Goal: Task Accomplishment & Management: Manage account settings

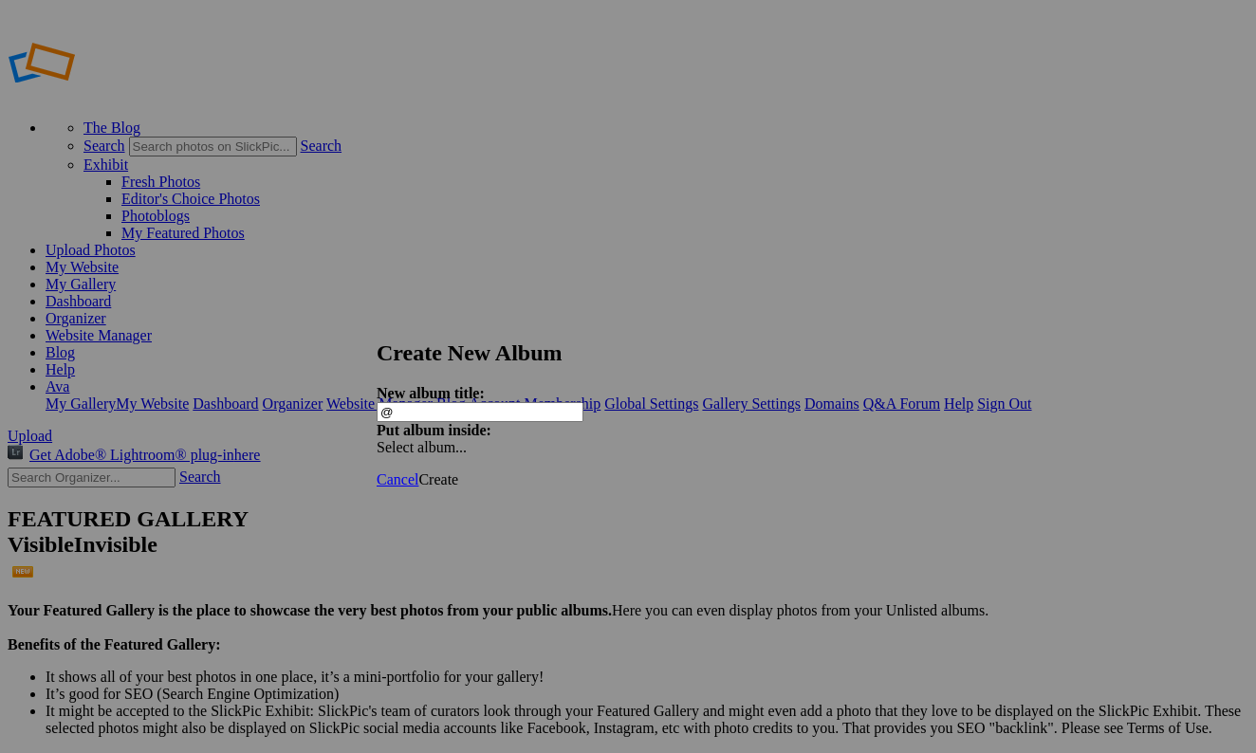
type input "@"
type input "Too Cool for School"
click at [458, 472] on link "Create" at bounding box center [438, 480] width 40 height 16
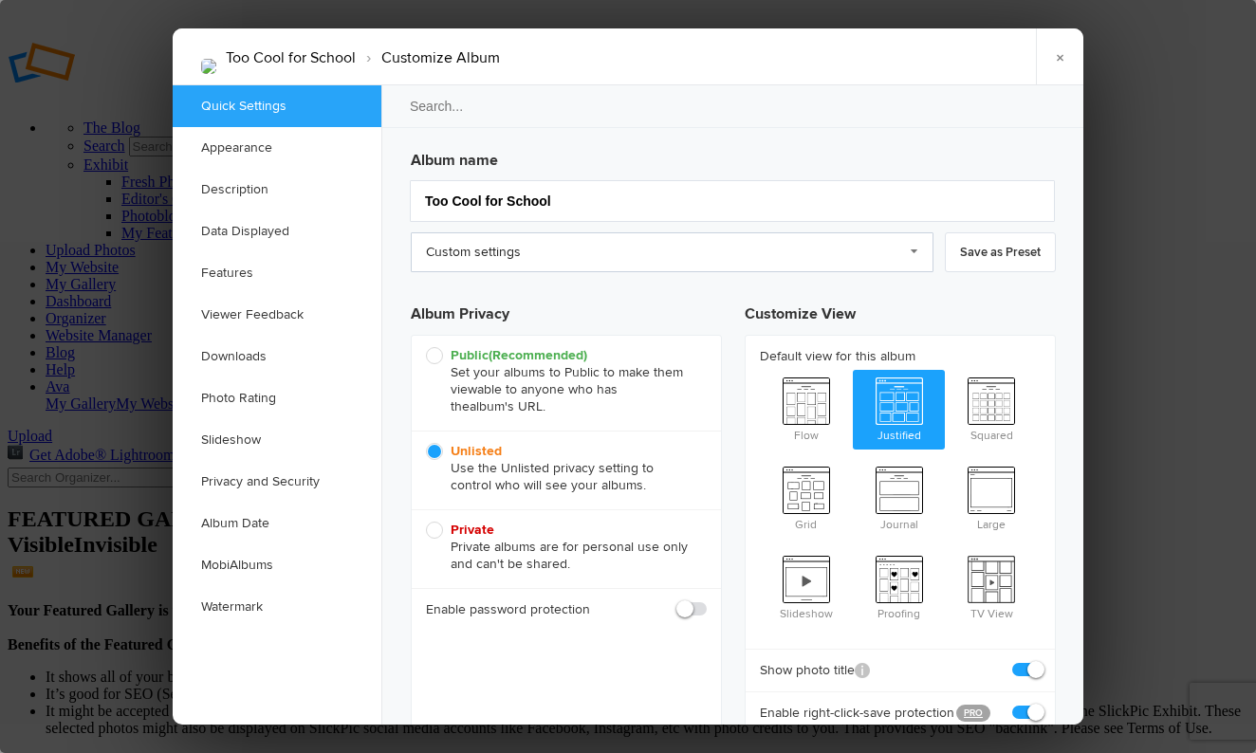
click at [501, 242] on link "Custom settings" at bounding box center [672, 252] width 523 height 40
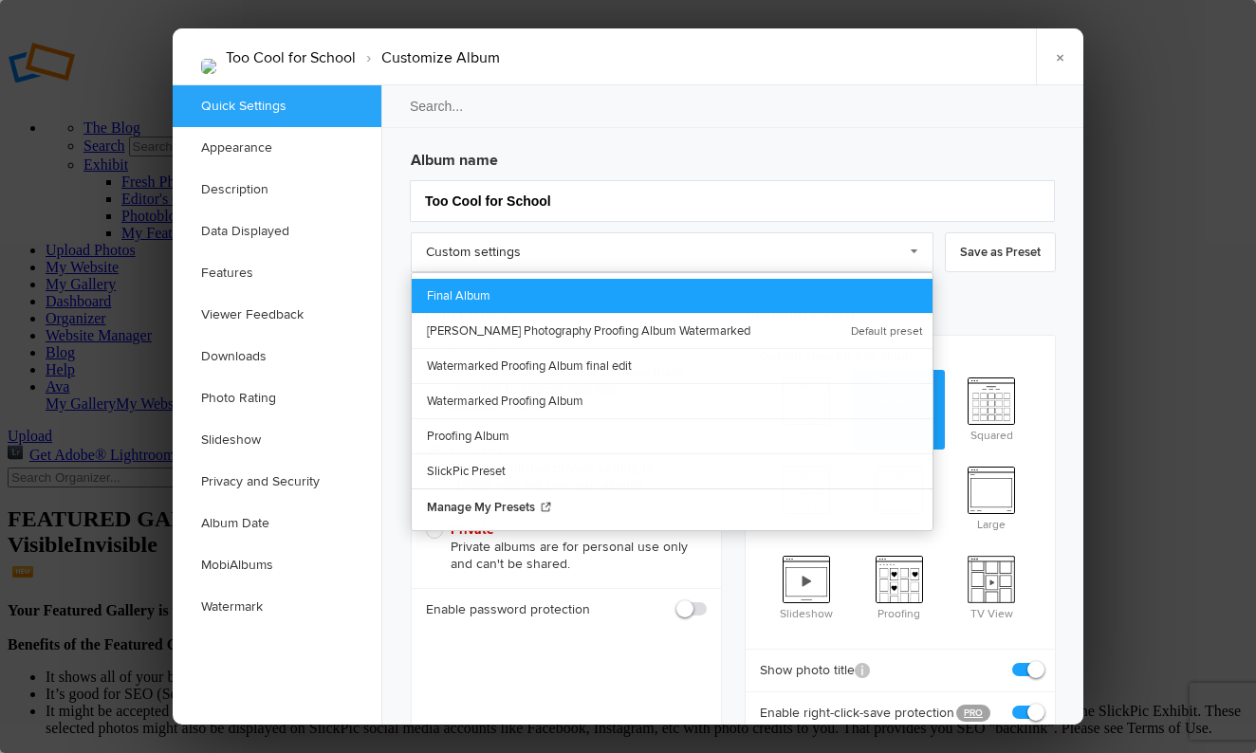
click at [527, 297] on link "Final Album" at bounding box center [672, 296] width 521 height 34
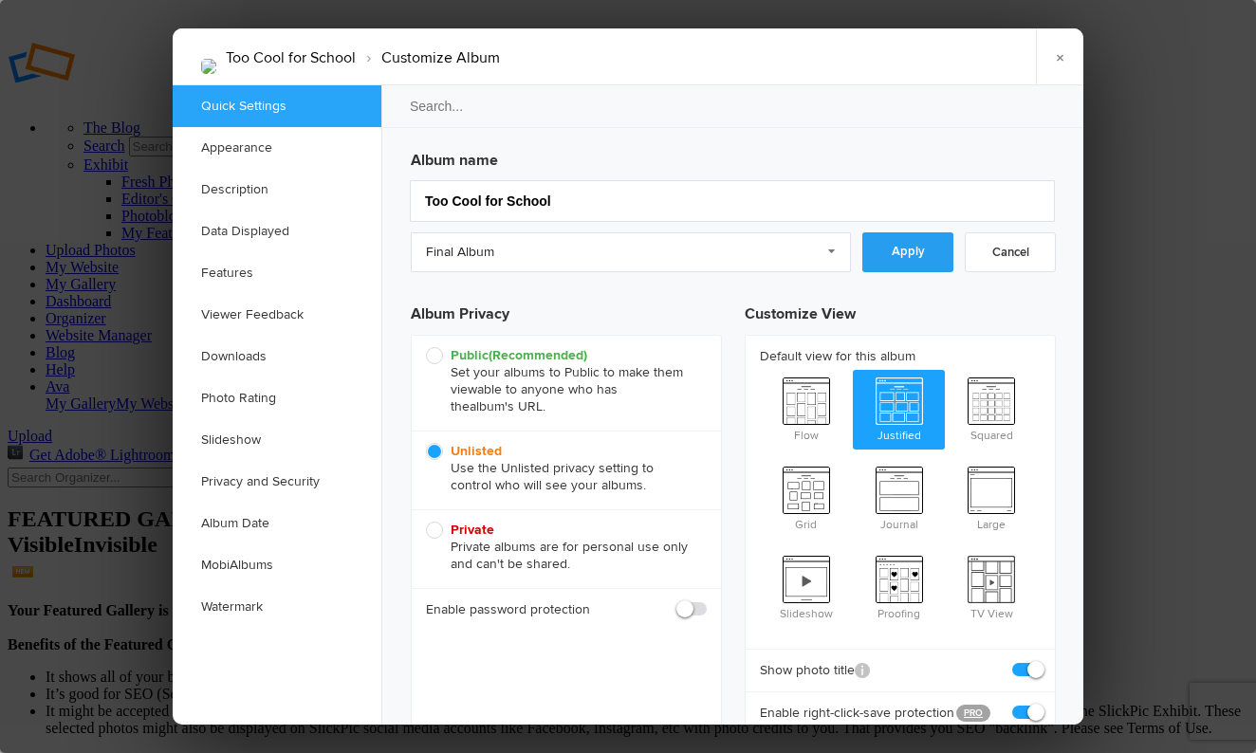
click at [922, 269] on link "Apply" at bounding box center [907, 252] width 91 height 40
checkbox input "false"
checkbox input "true"
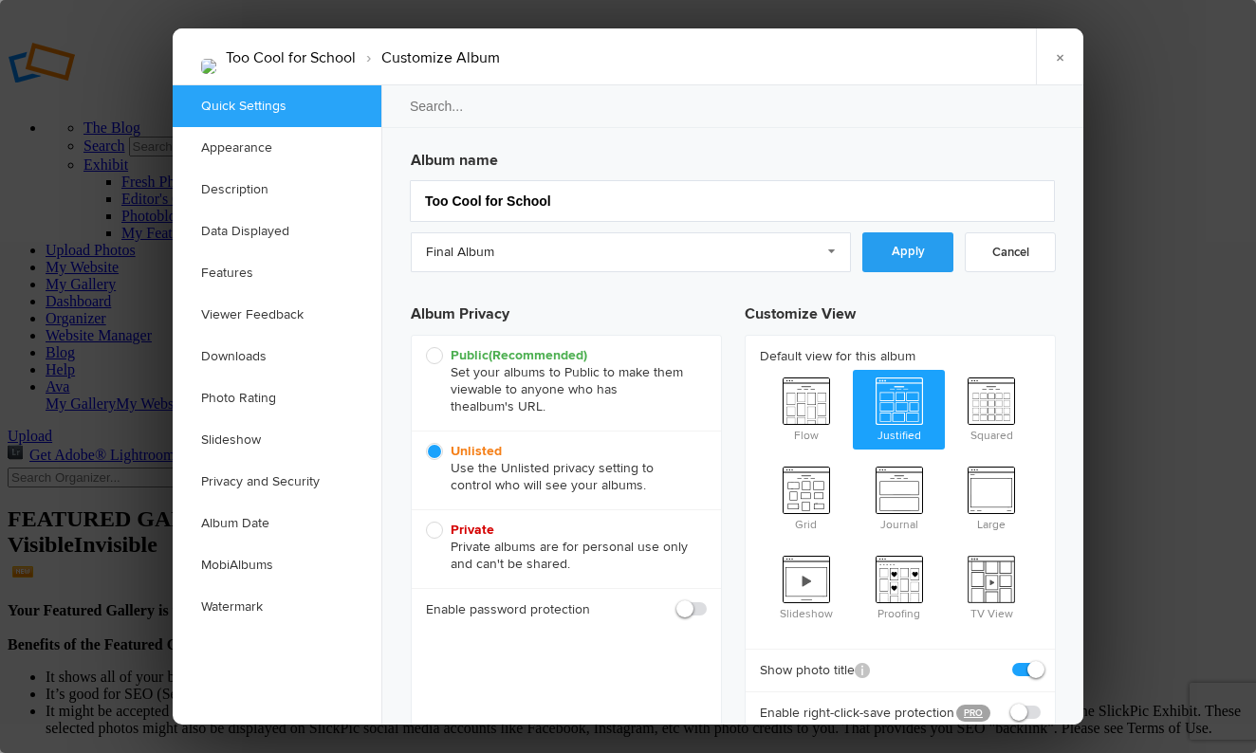
checkbox input "false"
checkbox input "true"
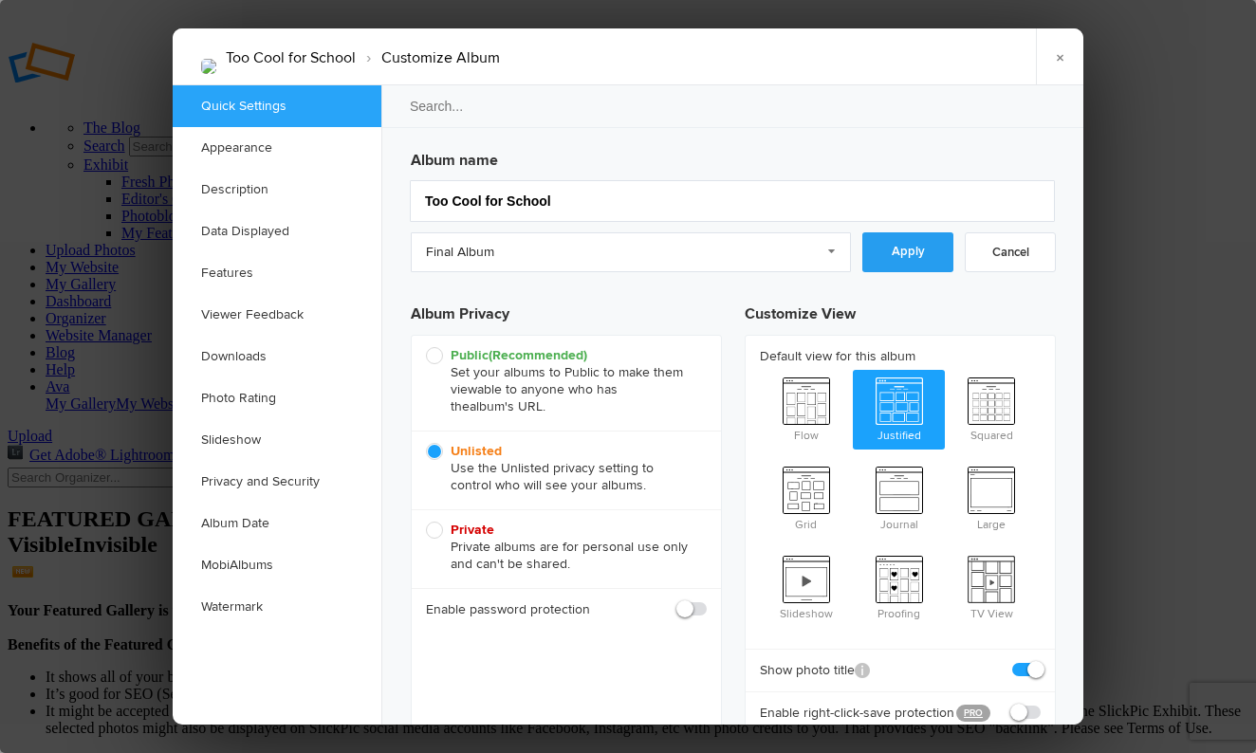
checkbox input "true"
checkbox input "false"
click at [1139, 220] on div at bounding box center [628, 376] width 1256 height 753
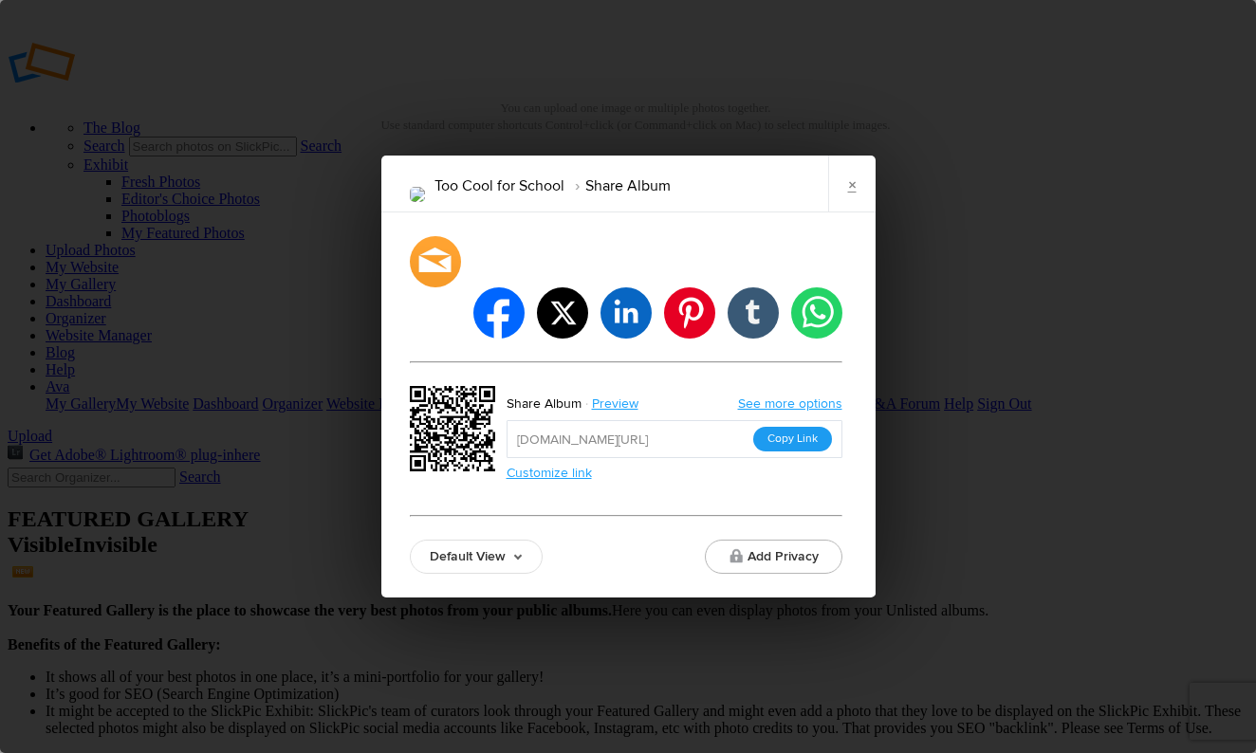
click at [784, 427] on button "Copy Link" at bounding box center [792, 439] width 79 height 25
click at [784, 420] on input "https://slickpic.us/18443988ZzjD" at bounding box center [675, 439] width 336 height 38
